Goal: Check status: Check status

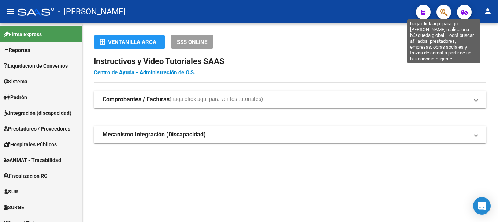
click at [441, 15] on icon "button" at bounding box center [443, 12] width 7 height 8
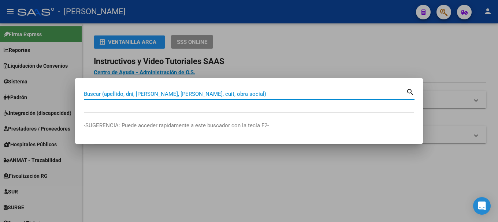
paste input "27367947719"
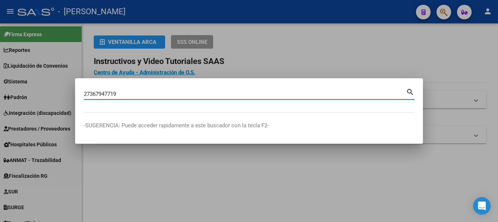
type input "27367947719"
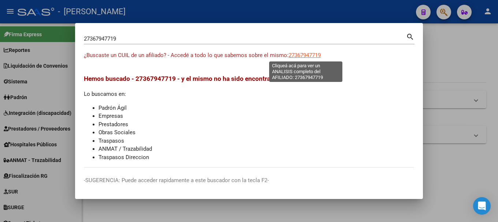
click at [316, 58] on span "27367947719" at bounding box center [305, 55] width 32 height 7
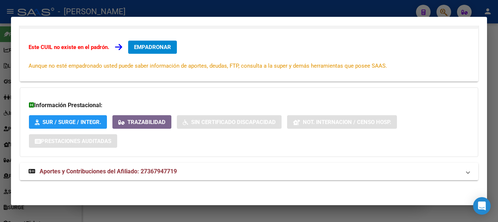
scroll to position [120, 0]
click at [158, 172] on span "Aportes y Contribuciones del Afiliado: 27367947719" at bounding box center [108, 171] width 137 height 7
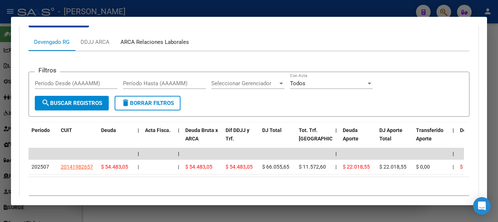
click at [156, 44] on div "ARCA Relaciones Laborales" at bounding box center [155, 42] width 69 height 8
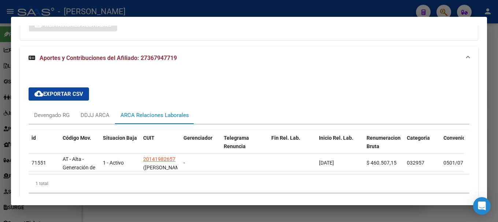
scroll to position [270, 0]
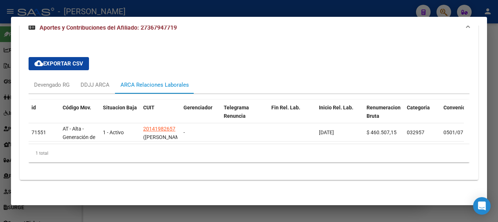
click at [193, 4] on div at bounding box center [249, 111] width 498 height 222
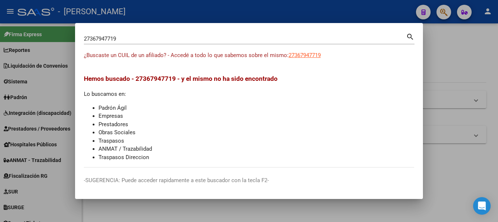
drag, startPoint x: 142, startPoint y: 78, endPoint x: 170, endPoint y: 78, distance: 27.9
click at [170, 78] on span "Hemos buscado - 27367947719 - y el mismo no ha sido encontrado" at bounding box center [181, 78] width 194 height 7
click at [169, 78] on span "Hemos buscado - 27367947719 - y el mismo no ha sido encontrado" at bounding box center [181, 78] width 194 height 7
drag, startPoint x: 144, startPoint y: 80, endPoint x: 171, endPoint y: 80, distance: 27.8
click at [171, 80] on span "Hemos buscado - 27367947719 - y el mismo no ha sido encontrado" at bounding box center [181, 78] width 194 height 7
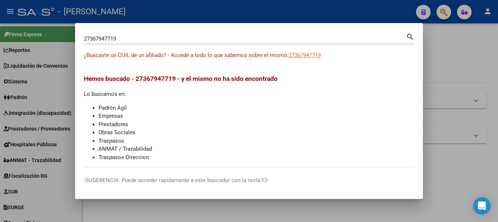
copy span "36794771"
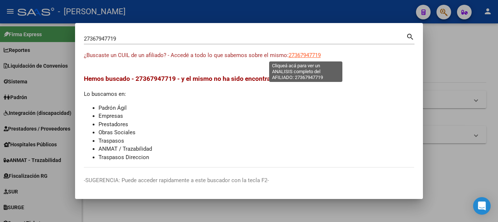
click at [309, 57] on span "27367947719" at bounding box center [305, 55] width 32 height 7
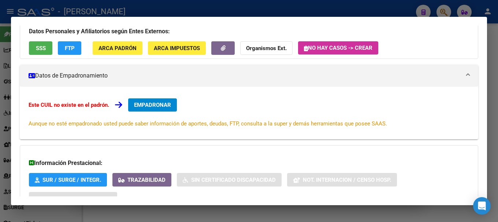
scroll to position [120, 0]
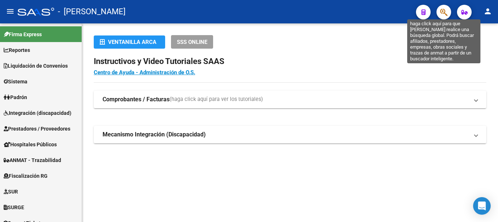
click at [445, 14] on icon "button" at bounding box center [443, 12] width 7 height 8
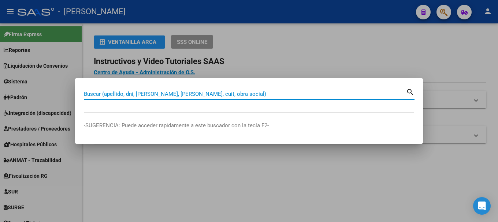
click at [154, 93] on input "Buscar (apellido, dni, [PERSON_NAME], [PERSON_NAME], cuit, obra social)" at bounding box center [245, 94] width 322 height 7
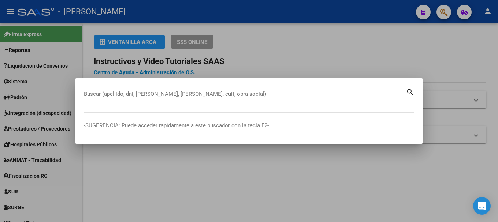
drag, startPoint x: 137, startPoint y: 80, endPoint x: 189, endPoint y: 81, distance: 52.4
click at [189, 81] on mat-dialog-container "Buscar (apellido, dni, cuil, nro traspaso, cuit, obra social) search -SUGERENCI…" at bounding box center [249, 111] width 348 height 66
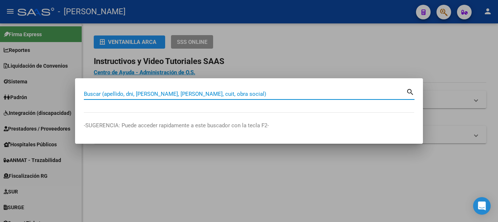
click at [185, 93] on input "Buscar (apellido, dni, [PERSON_NAME], [PERSON_NAME], cuit, obra social)" at bounding box center [245, 94] width 322 height 7
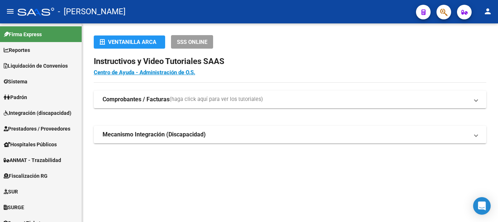
click at [448, 18] on span "button" at bounding box center [443, 12] width 7 height 15
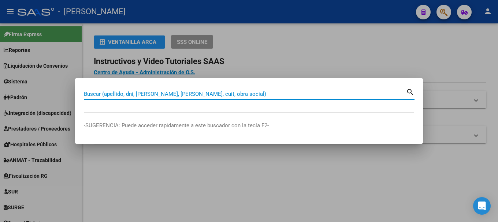
paste input "27411730749"
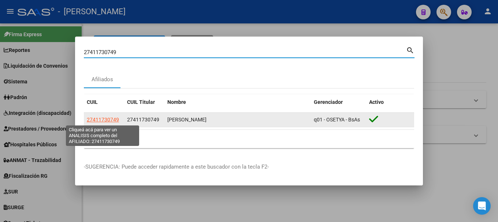
click at [106, 119] on span "27411730749" at bounding box center [103, 120] width 32 height 6
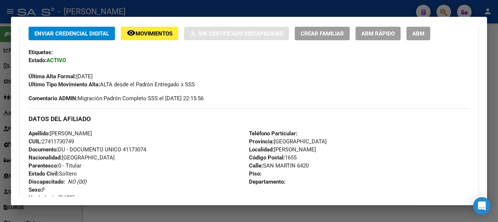
scroll to position [257, 0]
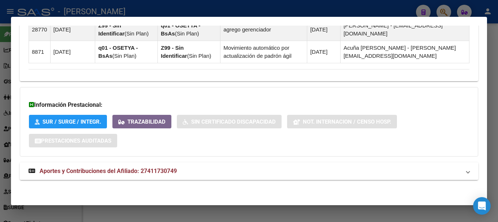
click at [241, 165] on mat-expansion-panel-header "Aportes y Contribuciones del Afiliado: 27411730749" at bounding box center [249, 172] width 459 height 18
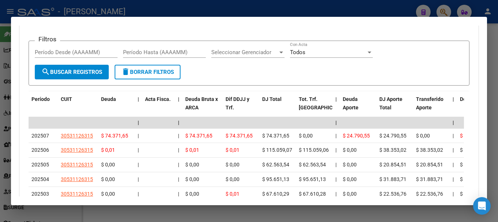
scroll to position [697, 0]
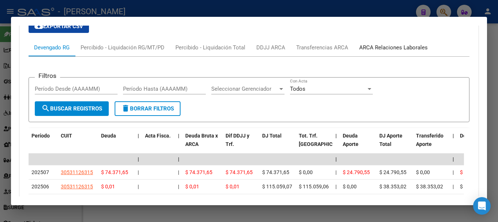
click at [395, 48] on div "ARCA Relaciones Laborales" at bounding box center [393, 48] width 69 height 8
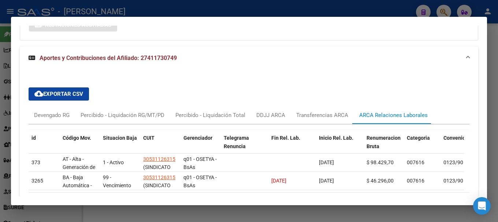
scroll to position [663, 0]
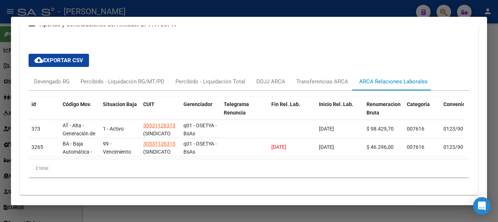
click at [0, 78] on div at bounding box center [249, 111] width 498 height 222
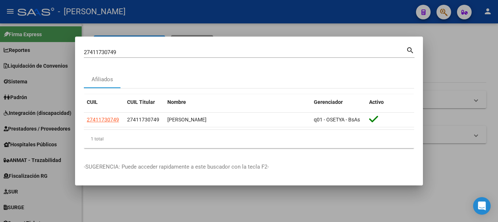
click at [144, 58] on div "27411730749 Buscar (apellido, dni, cuil, nro traspaso, cuit, obra social)" at bounding box center [245, 52] width 322 height 11
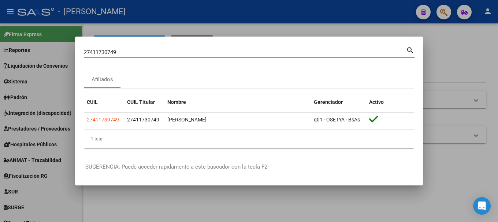
click at [156, 50] on input "27411730749" at bounding box center [245, 52] width 322 height 7
type input "39588335"
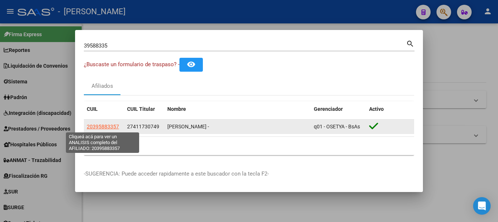
click at [100, 126] on span "20395883357" at bounding box center [103, 127] width 32 height 6
type textarea "20395883357"
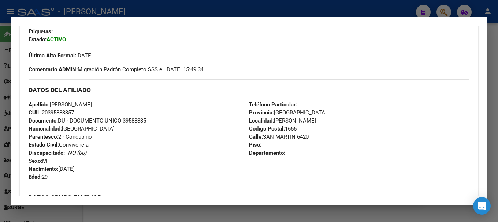
scroll to position [183, 0]
